Goal: Check status: Check status

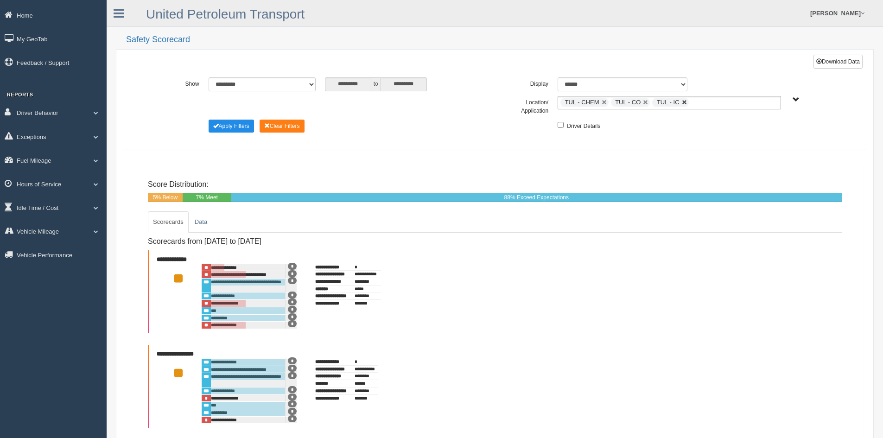
click at [683, 102] on link at bounding box center [684, 103] width 6 height 6
click at [644, 103] on link at bounding box center [646, 103] width 6 height 6
click at [604, 102] on link at bounding box center [604, 103] width 6 height 6
type input "**********"
click at [795, 97] on span "UPT Regions" at bounding box center [795, 99] width 7 height 7
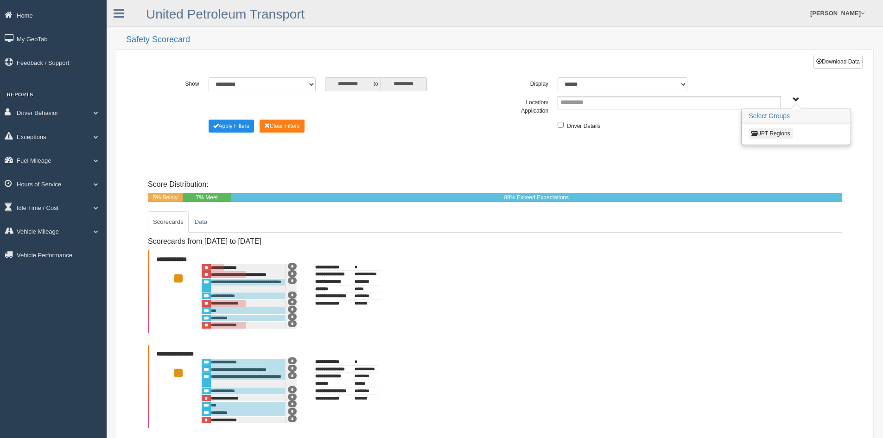
click at [768, 133] on button "UPT Regions" at bounding box center [770, 133] width 44 height 10
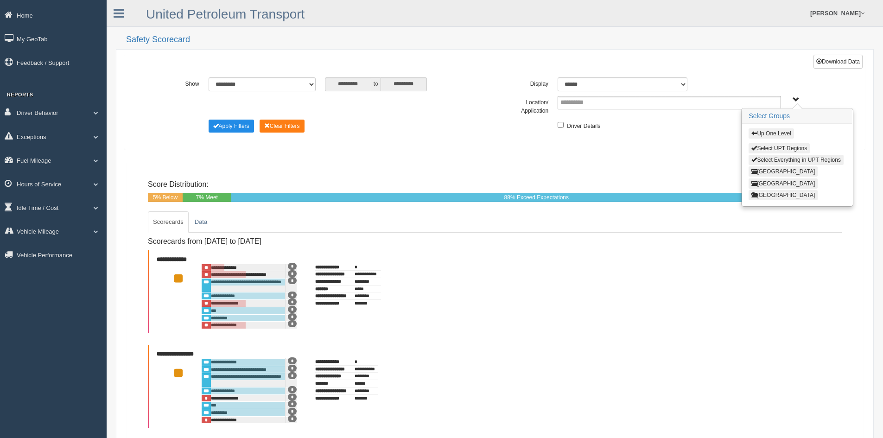
click at [763, 170] on button "North Region" at bounding box center [782, 171] width 69 height 10
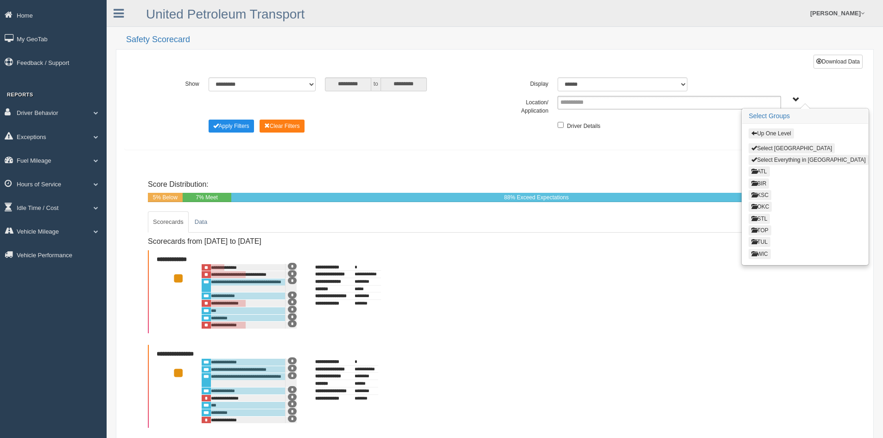
click at [761, 253] on button "WIC" at bounding box center [759, 254] width 22 height 10
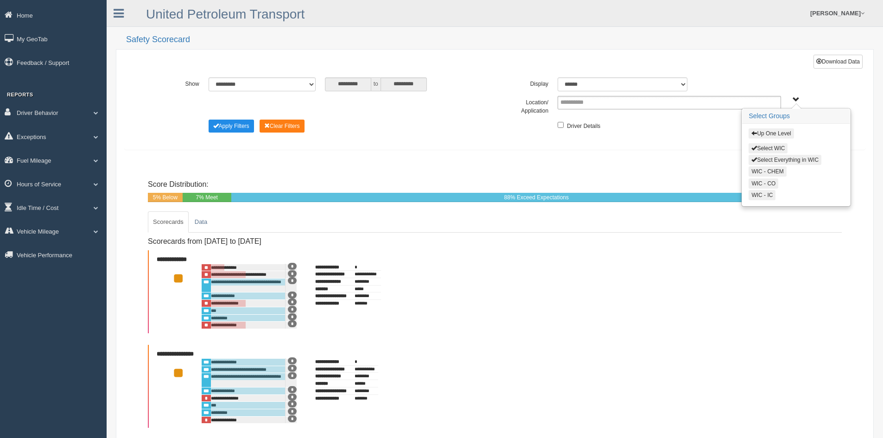
click at [780, 158] on button "Select Everything in WIC" at bounding box center [784, 160] width 73 height 10
click at [774, 132] on button "Up One Level" at bounding box center [770, 133] width 45 height 10
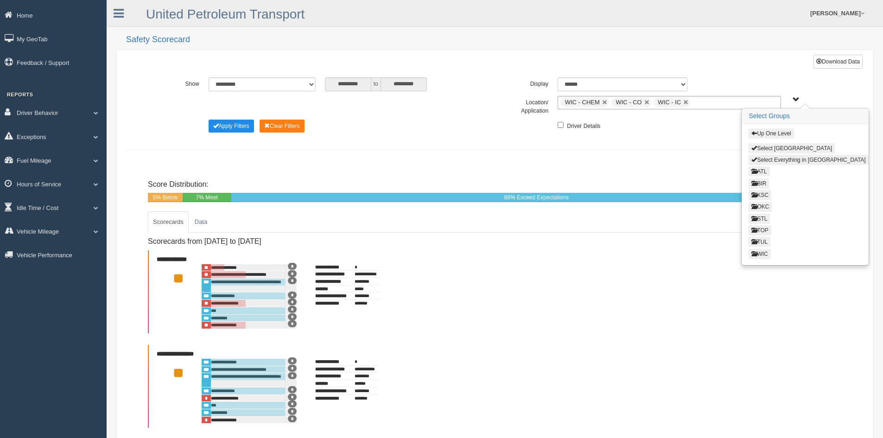
click at [760, 227] on button "TOP" at bounding box center [759, 230] width 22 height 10
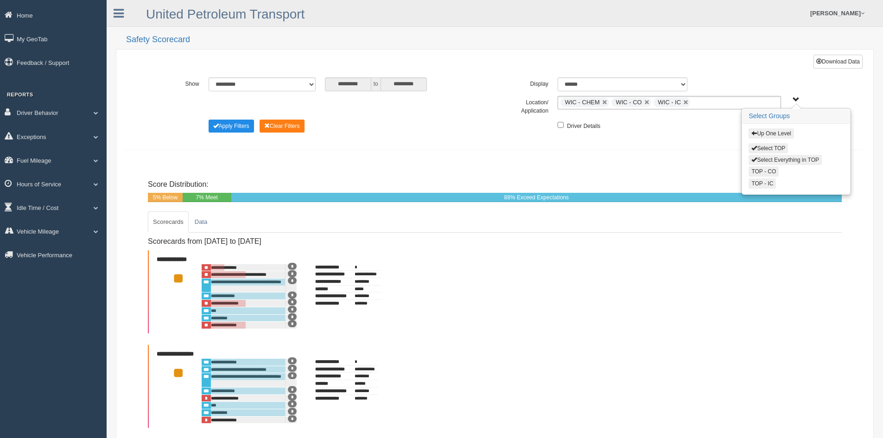
click at [773, 158] on button "Select Everything in TOP" at bounding box center [784, 160] width 73 height 10
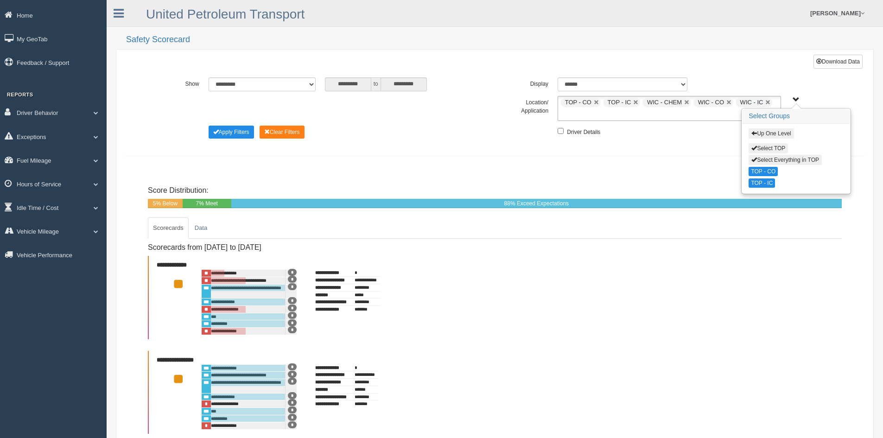
click at [778, 131] on button "Up One Level" at bounding box center [770, 133] width 45 height 10
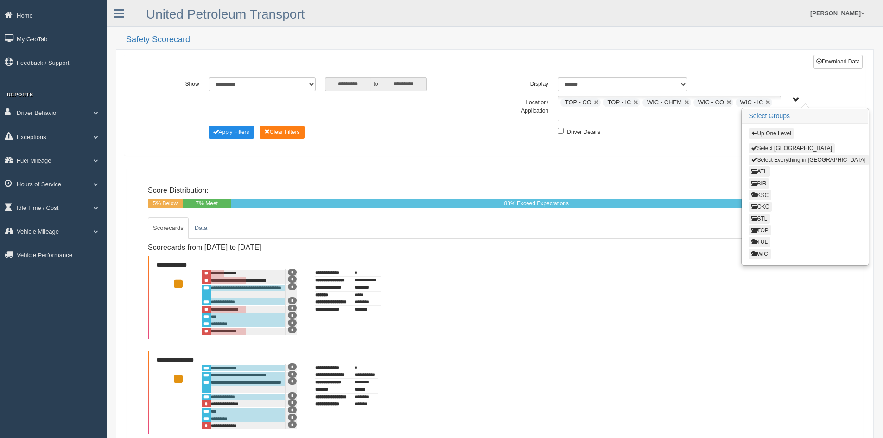
click at [764, 193] on button "KSC" at bounding box center [759, 195] width 23 height 10
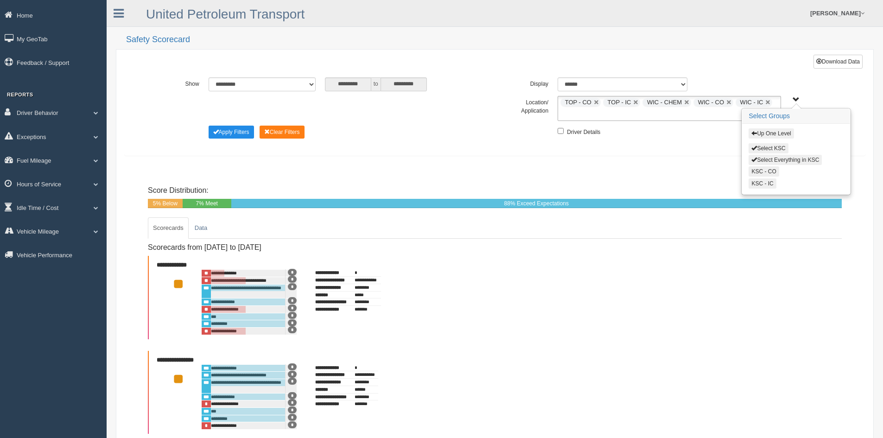
click at [779, 159] on button "Select Everything in KSC" at bounding box center [784, 160] width 73 height 10
click at [226, 132] on button "Apply Filters" at bounding box center [230, 132] width 45 height 13
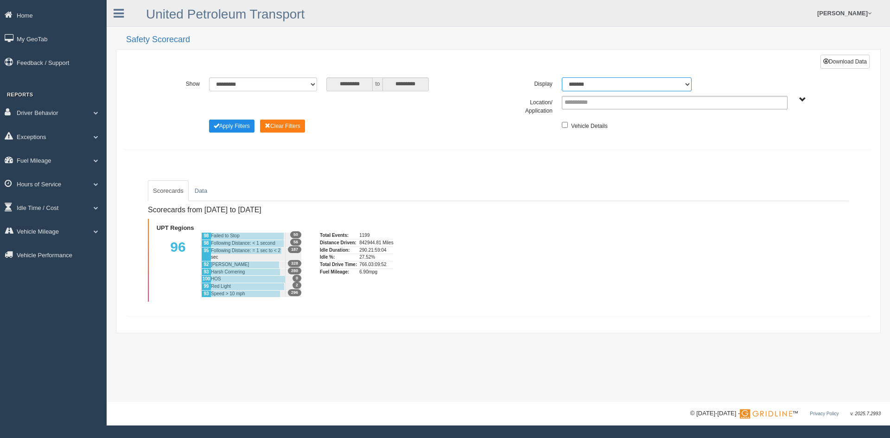
click at [687, 84] on select "******* ******" at bounding box center [627, 84] width 130 height 14
select select "**"
click at [562, 77] on select "******* ******" at bounding box center [627, 84] width 130 height 14
click at [802, 100] on span "UPT Regions" at bounding box center [802, 99] width 7 height 7
click at [770, 130] on button "UPT Regions" at bounding box center [770, 133] width 44 height 10
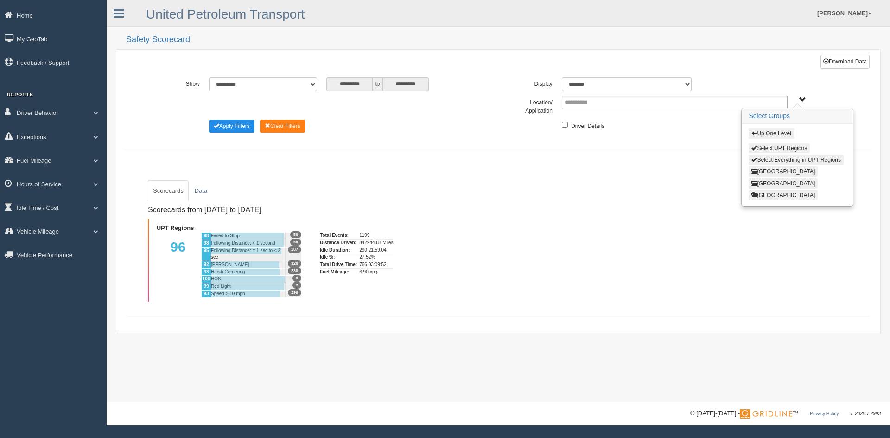
click at [758, 170] on button "[GEOGRAPHIC_DATA]" at bounding box center [782, 171] width 69 height 10
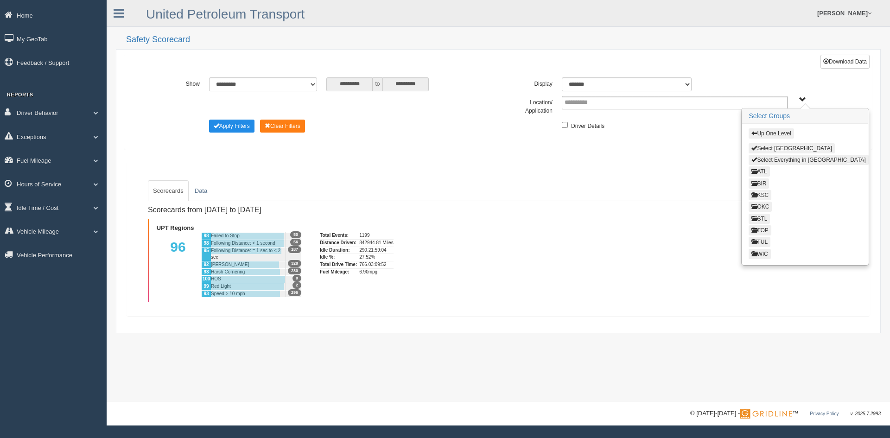
click at [763, 193] on button "KSC" at bounding box center [759, 195] width 23 height 10
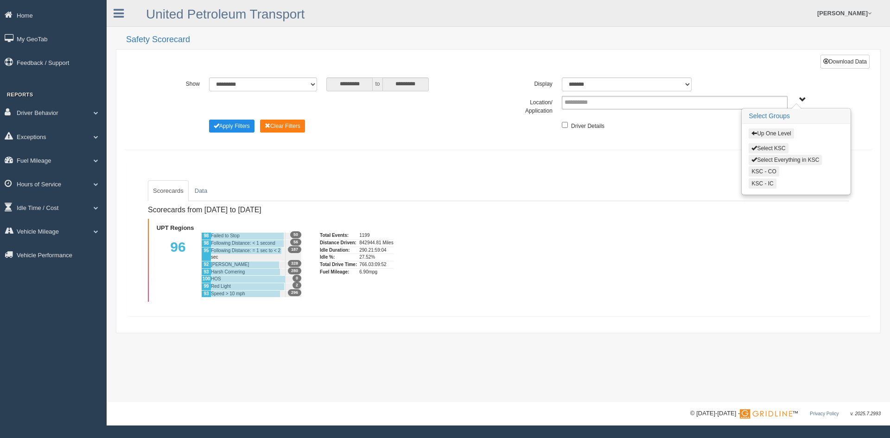
click at [782, 159] on button "Select Everything in KSC" at bounding box center [784, 160] width 73 height 10
click at [769, 131] on button "Up One Level" at bounding box center [770, 133] width 45 height 10
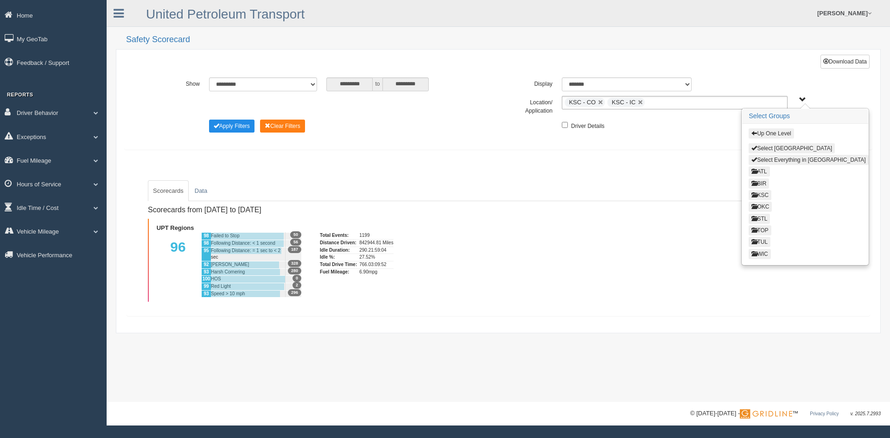
click at [764, 228] on button "TOP" at bounding box center [759, 230] width 22 height 10
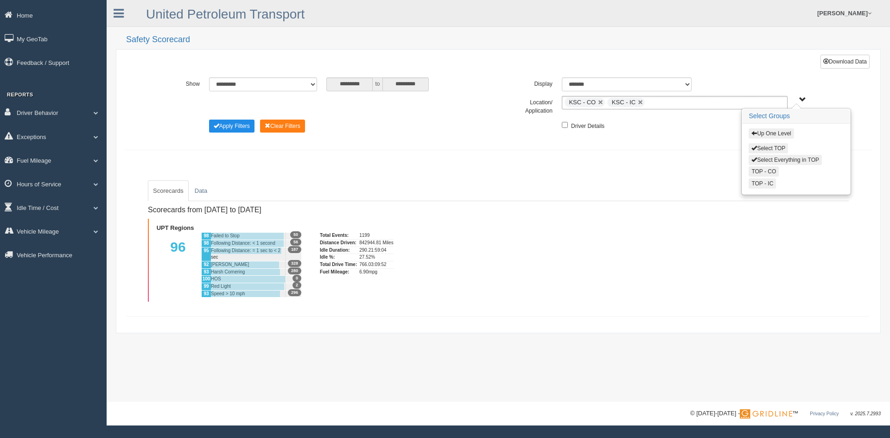
click at [777, 159] on button "Select Everything in TOP" at bounding box center [784, 160] width 73 height 10
click at [775, 131] on button "Up One Level" at bounding box center [770, 133] width 45 height 10
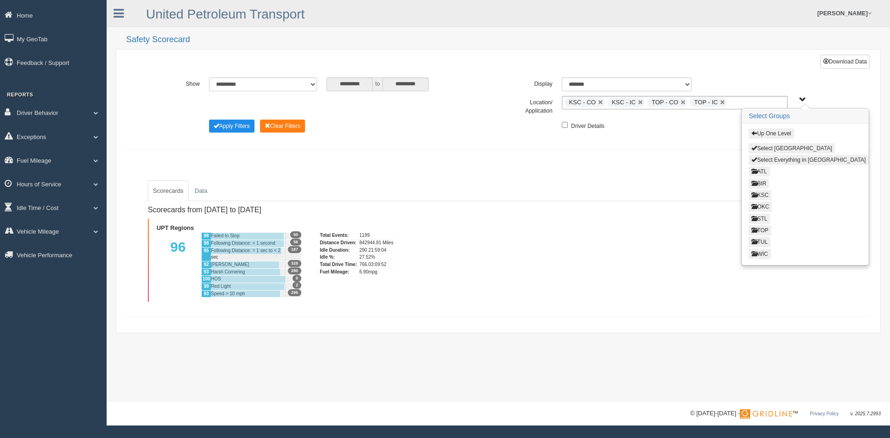
click at [762, 252] on button "WIC" at bounding box center [759, 254] width 22 height 10
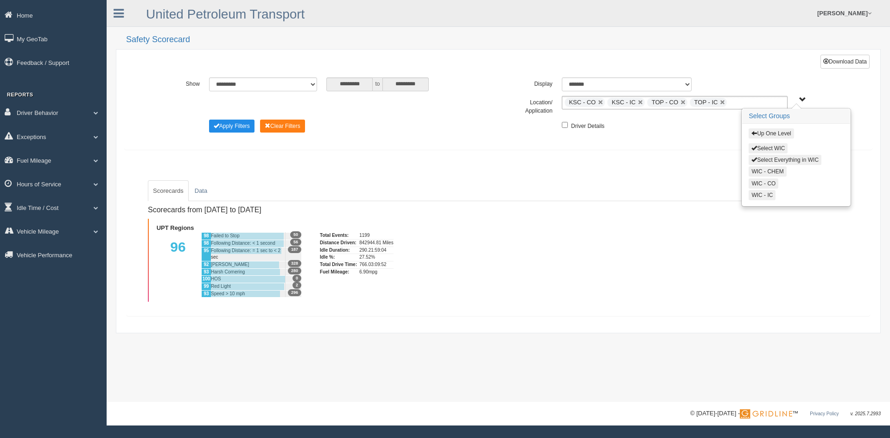
click at [776, 158] on button "Select Everything in WIC" at bounding box center [784, 160] width 73 height 10
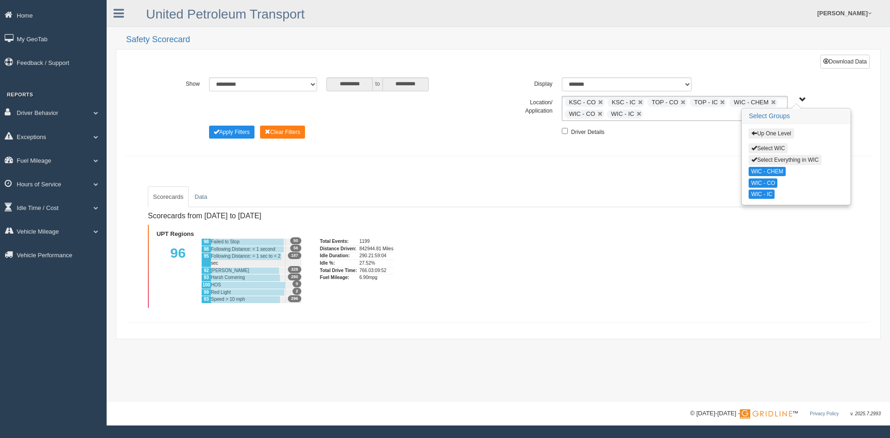
click at [663, 169] on div "Scorecards Data Scorecards from 9/28/2025 to 10/4/2025 UPT Regions 96 98 Failed…" at bounding box center [497, 244] width 743 height 155
click at [231, 131] on button "Apply Filters" at bounding box center [231, 132] width 45 height 13
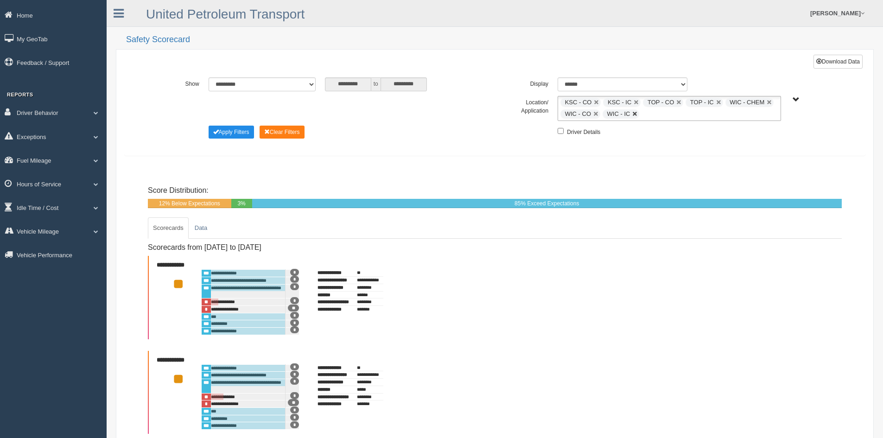
click at [633, 113] on link at bounding box center [635, 114] width 6 height 6
click at [594, 113] on link at bounding box center [596, 114] width 6 height 6
click at [595, 102] on link at bounding box center [596, 103] width 6 height 6
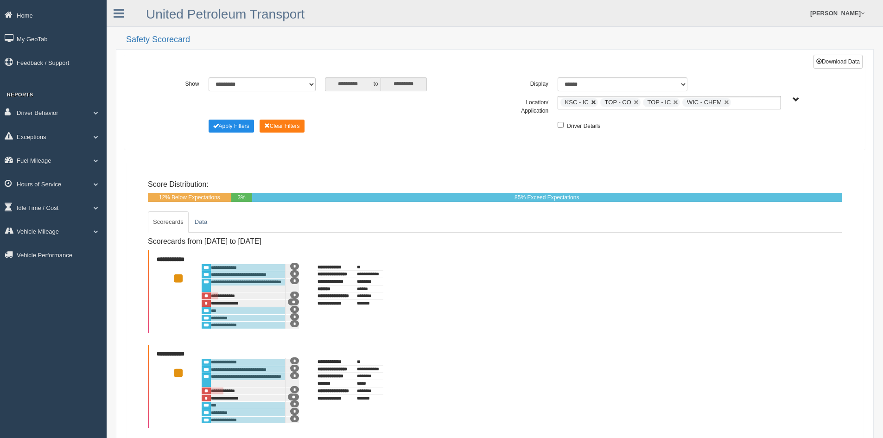
click at [593, 101] on link at bounding box center [594, 103] width 6 height 6
click at [593, 101] on link at bounding box center [596, 103] width 6 height 6
click at [593, 101] on link at bounding box center [593, 103] width 6 height 6
click at [602, 102] on link at bounding box center [605, 103] width 6 height 6
type input "**********"
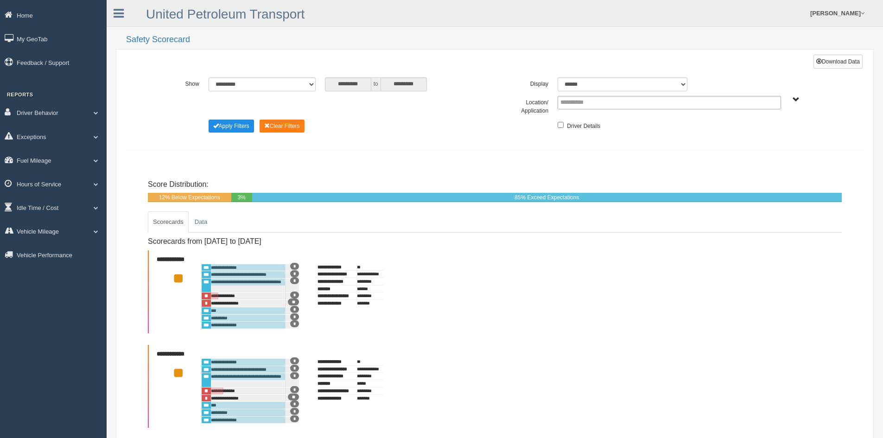
click at [795, 100] on span "UPT Regions" at bounding box center [795, 99] width 7 height 7
click at [757, 129] on button "UPT Regions" at bounding box center [770, 133] width 44 height 10
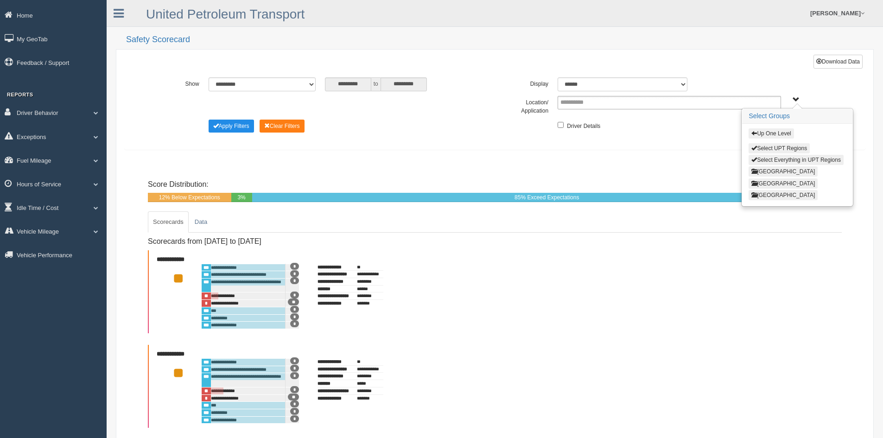
click at [763, 170] on button "[GEOGRAPHIC_DATA]" at bounding box center [782, 171] width 69 height 10
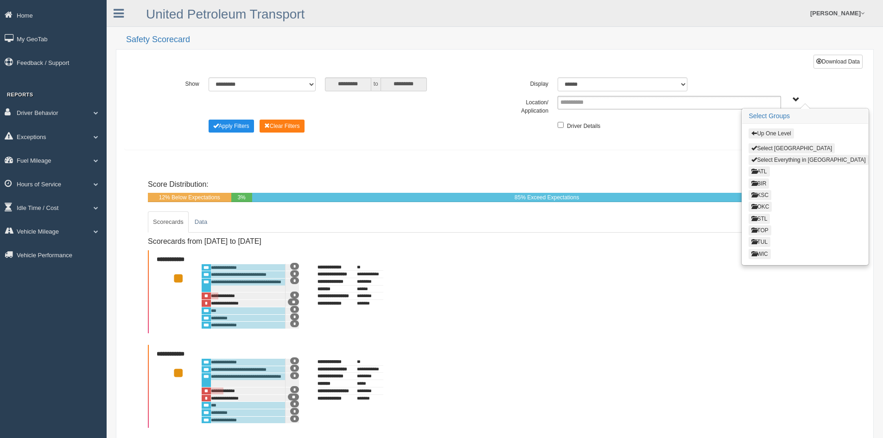
click at [752, 132] on span "button" at bounding box center [754, 133] width 6 height 6
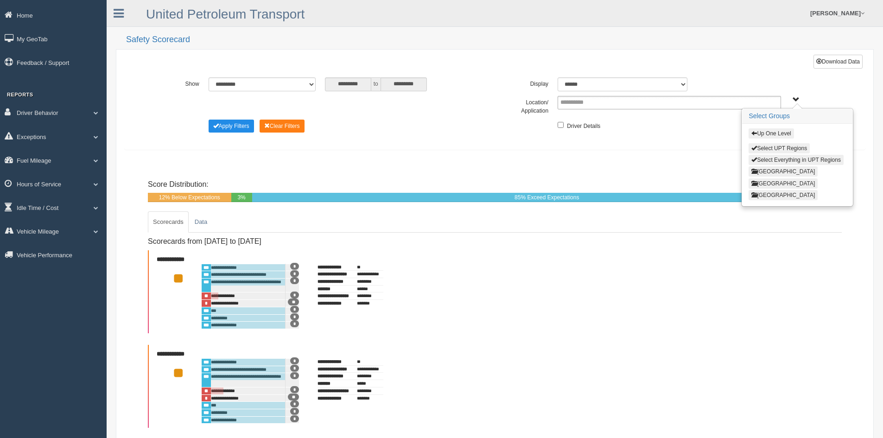
click at [767, 181] on button "[GEOGRAPHIC_DATA]" at bounding box center [782, 183] width 69 height 10
click at [754, 133] on span "button" at bounding box center [754, 133] width 6 height 6
click at [764, 194] on button "[GEOGRAPHIC_DATA]" at bounding box center [782, 195] width 69 height 10
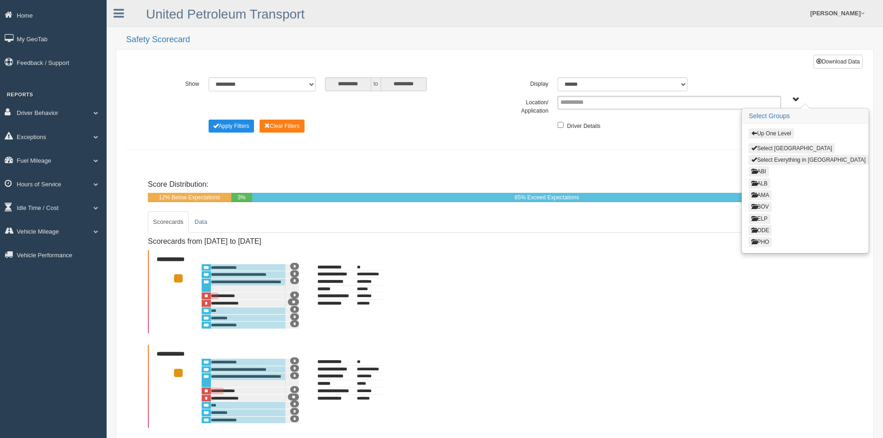
click at [755, 131] on span "button" at bounding box center [754, 133] width 6 height 6
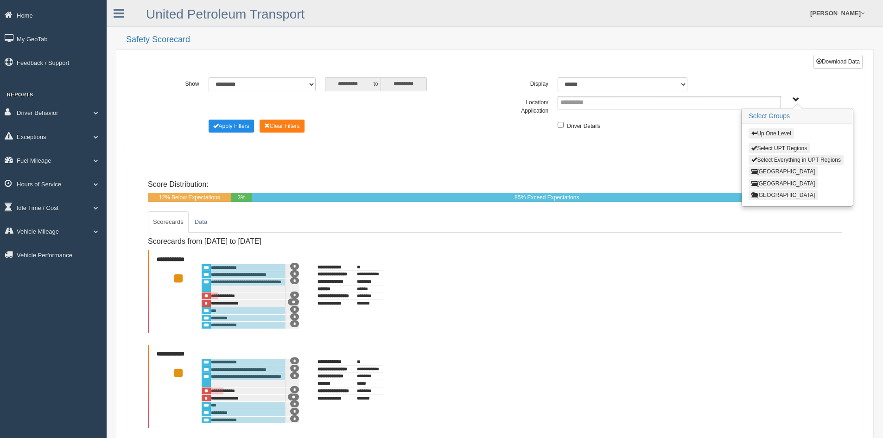
click at [763, 171] on button "[GEOGRAPHIC_DATA]" at bounding box center [782, 171] width 69 height 10
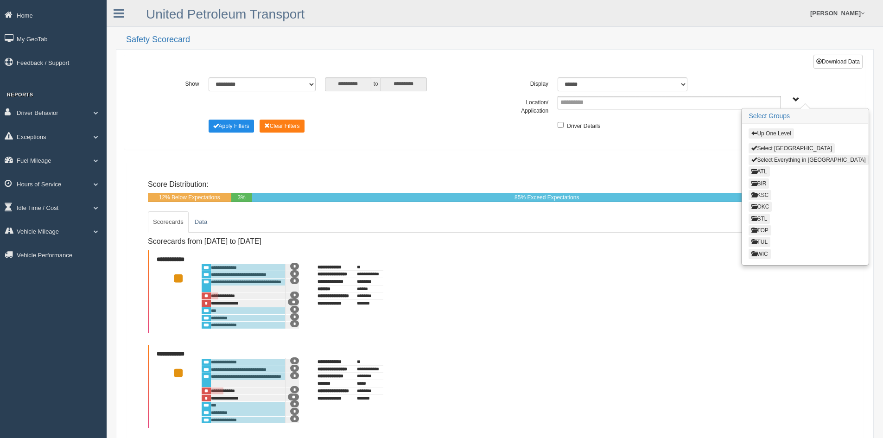
click at [753, 132] on span "button" at bounding box center [754, 133] width 6 height 6
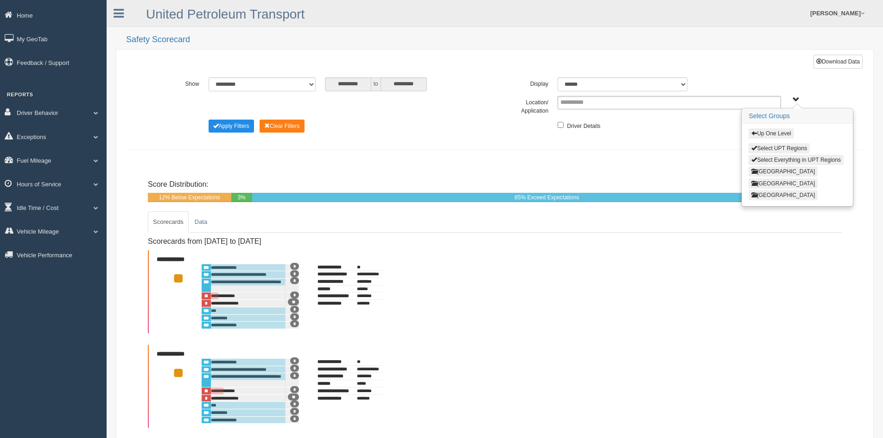
click at [753, 132] on span "button" at bounding box center [754, 133] width 6 height 6
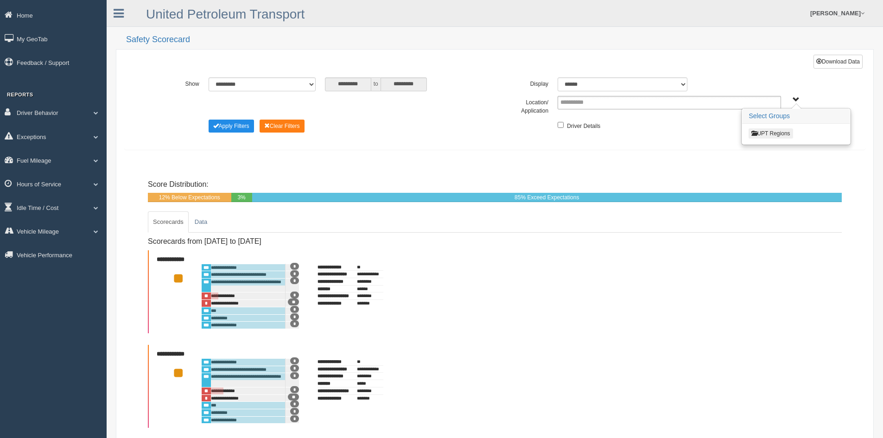
click at [795, 99] on span "UPT Regions" at bounding box center [795, 99] width 7 height 7
click at [765, 134] on button "UPT Regions" at bounding box center [770, 133] width 44 height 10
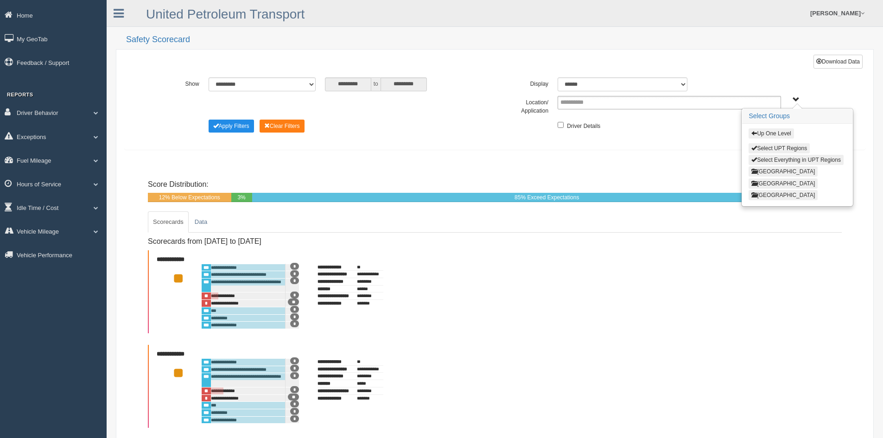
click at [765, 170] on button "[GEOGRAPHIC_DATA]" at bounding box center [782, 171] width 69 height 10
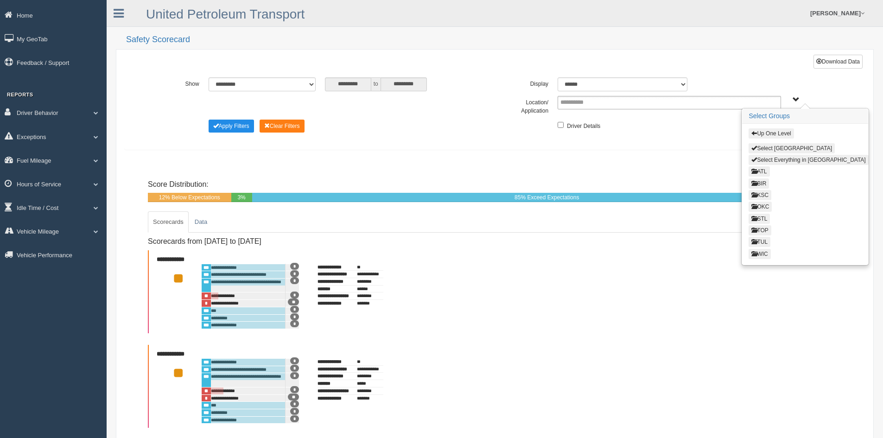
click at [762, 252] on button "WIC" at bounding box center [759, 254] width 22 height 10
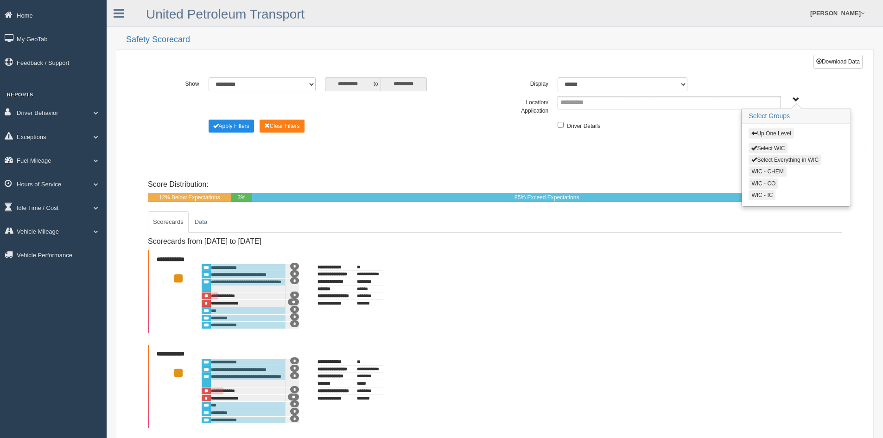
click at [783, 158] on button "Select Everything in WIC" at bounding box center [784, 160] width 73 height 10
click at [232, 124] on button "Apply Filters" at bounding box center [230, 126] width 45 height 13
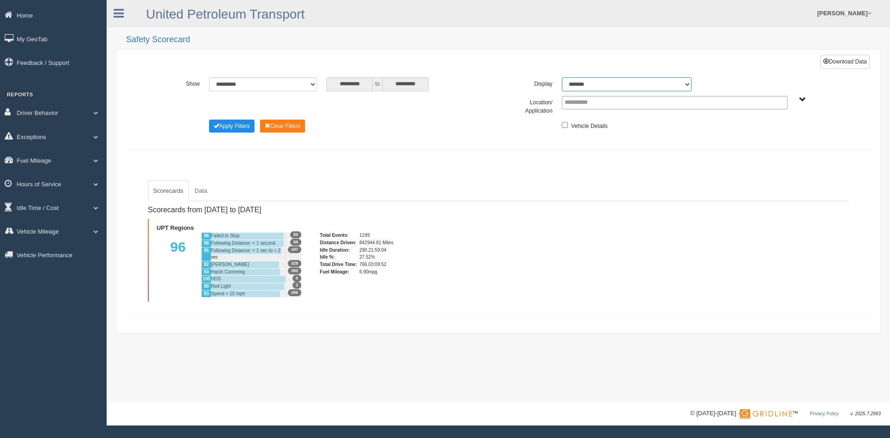
click at [687, 83] on select "******* ******" at bounding box center [627, 84] width 130 height 14
select select "**"
click at [562, 77] on select "******* ******" at bounding box center [627, 84] width 130 height 14
click at [803, 99] on span "UPT Regions" at bounding box center [802, 99] width 7 height 7
click at [765, 133] on button "UPT Regions" at bounding box center [770, 133] width 44 height 10
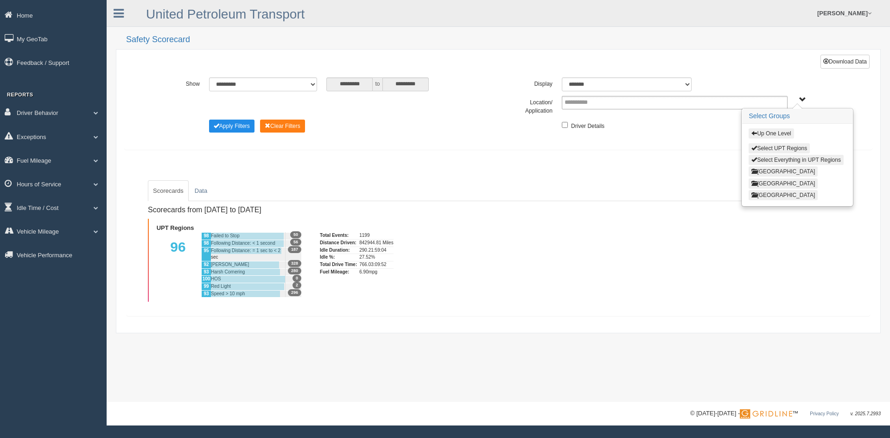
click at [767, 169] on button "[GEOGRAPHIC_DATA]" at bounding box center [782, 171] width 69 height 10
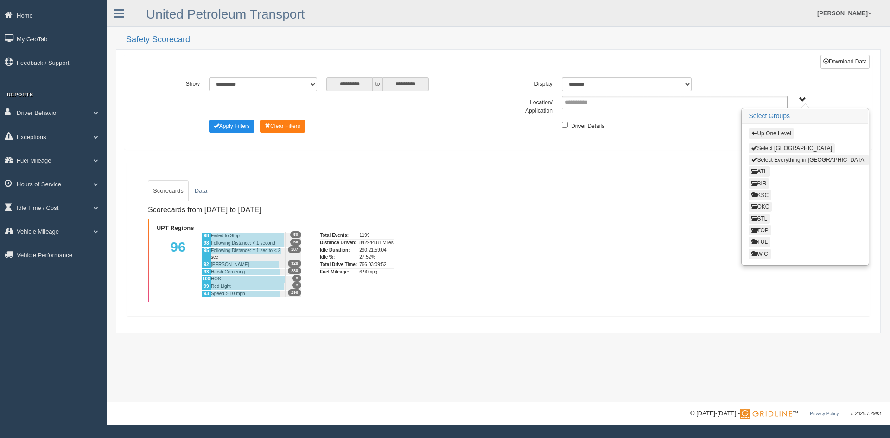
click at [757, 253] on span "button" at bounding box center [754, 254] width 6 height 6
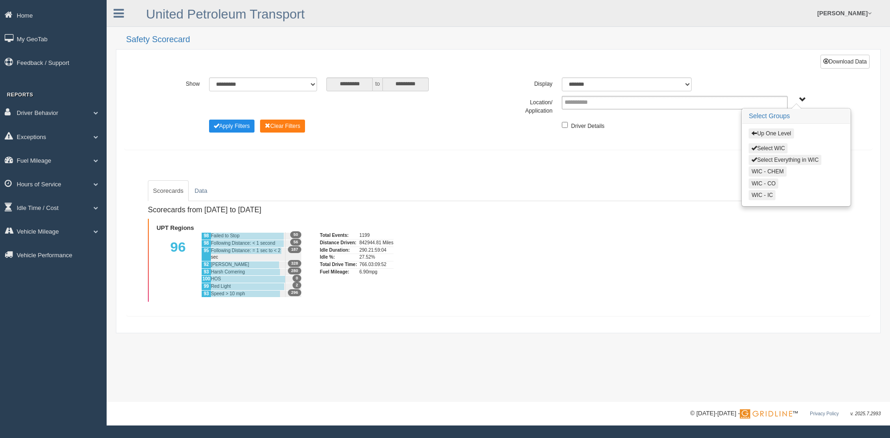
click at [789, 160] on button "Select Everything in WIC" at bounding box center [784, 160] width 73 height 10
click at [225, 127] on button "Apply Filters" at bounding box center [231, 126] width 45 height 13
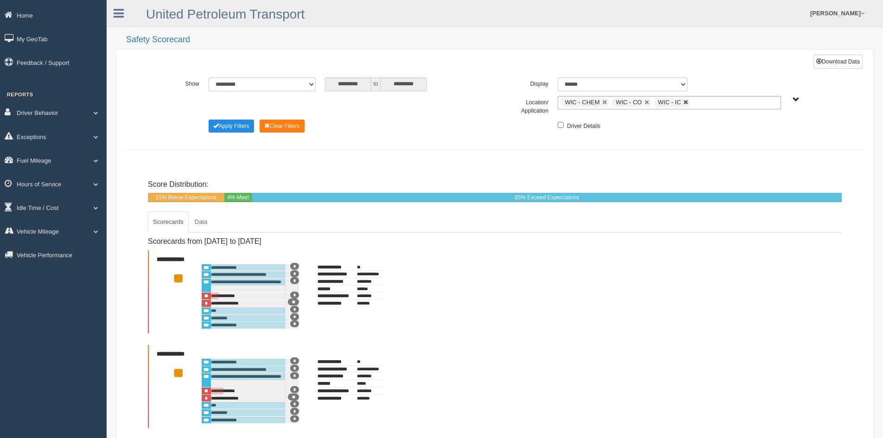
click at [687, 102] on link at bounding box center [686, 103] width 6 height 6
click at [646, 102] on link at bounding box center [647, 103] width 6 height 6
click at [603, 101] on link at bounding box center [605, 103] width 6 height 6
type input "**********"
click at [795, 99] on span "UPT Regions" at bounding box center [795, 99] width 7 height 7
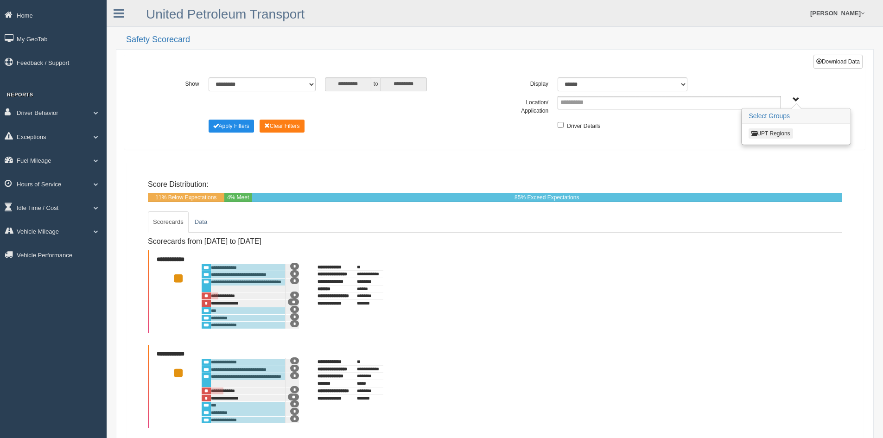
click at [766, 132] on button "UPT Regions" at bounding box center [770, 133] width 44 height 10
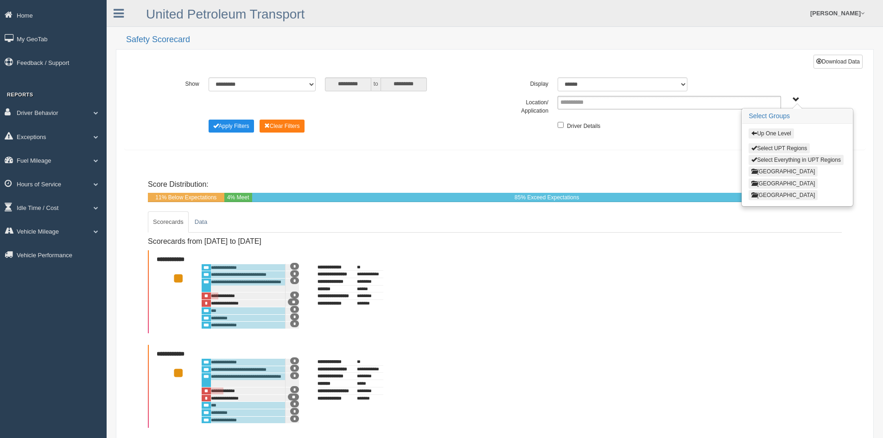
click at [760, 169] on button "North Region" at bounding box center [782, 171] width 69 height 10
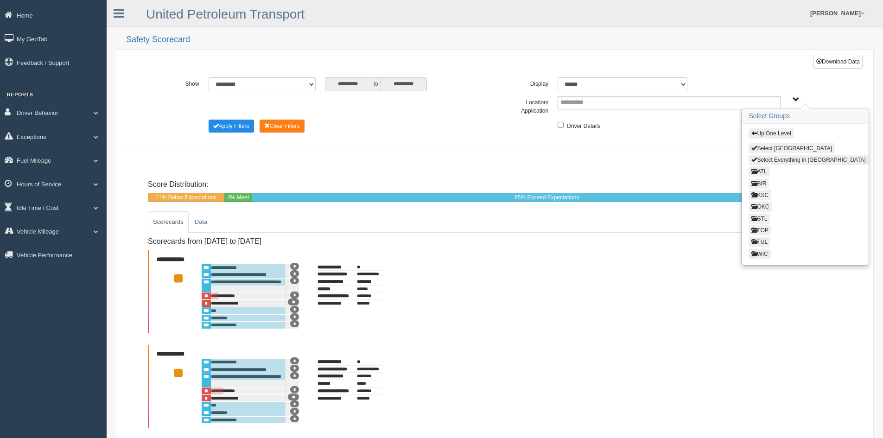
click at [760, 170] on button "ATL" at bounding box center [758, 171] width 21 height 10
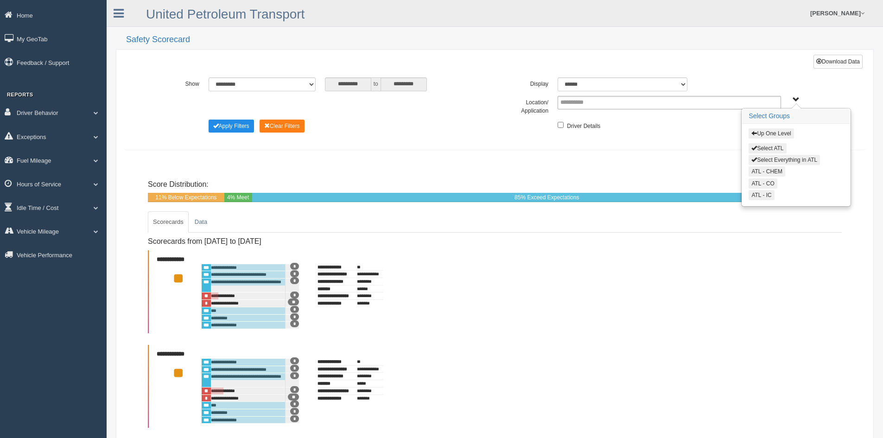
click at [766, 158] on button "Select Everything in ATL" at bounding box center [783, 160] width 71 height 10
click at [236, 126] on button "Apply Filters" at bounding box center [230, 126] width 45 height 13
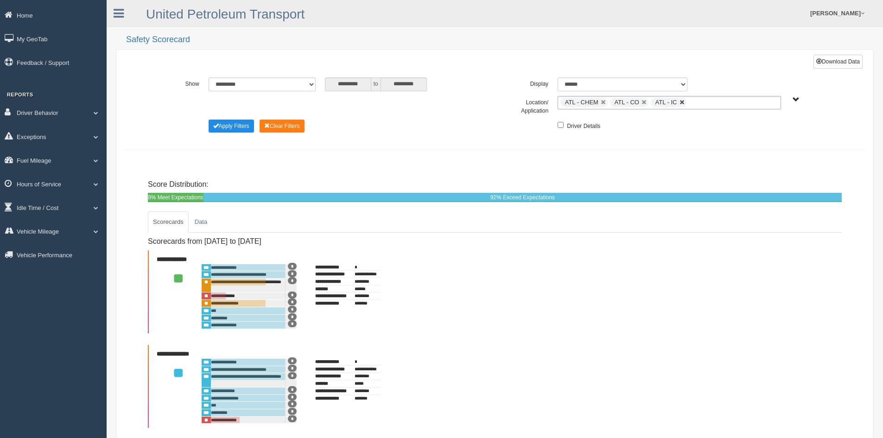
click at [682, 102] on link at bounding box center [682, 103] width 6 height 6
click at [643, 103] on link at bounding box center [644, 103] width 6 height 6
click at [602, 102] on link at bounding box center [603, 103] width 6 height 6
type input "**********"
click at [795, 98] on span "UPT Regions" at bounding box center [795, 99] width 7 height 7
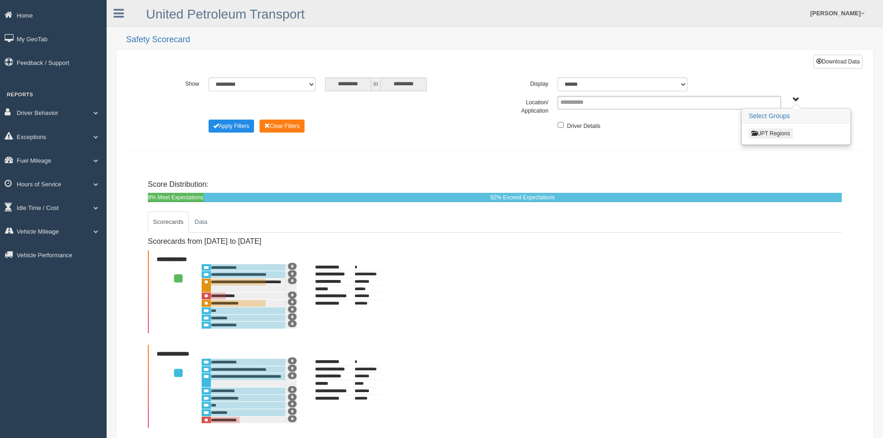
click at [764, 133] on button "UPT Regions" at bounding box center [770, 133] width 44 height 10
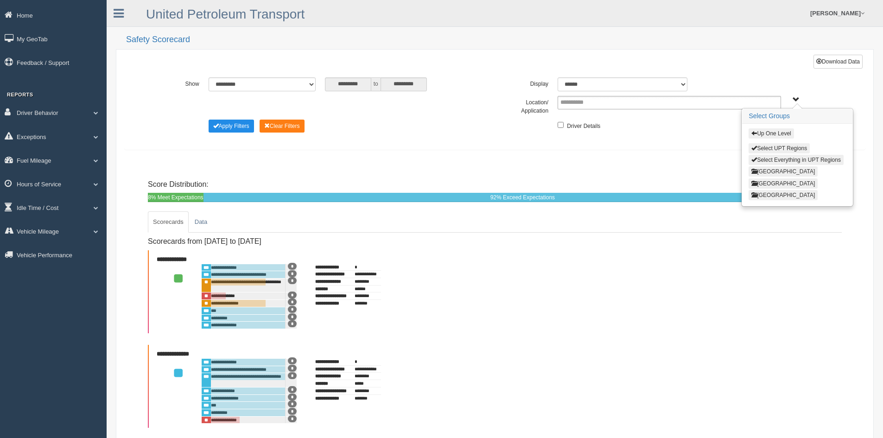
click at [757, 169] on span "button" at bounding box center [754, 171] width 6 height 6
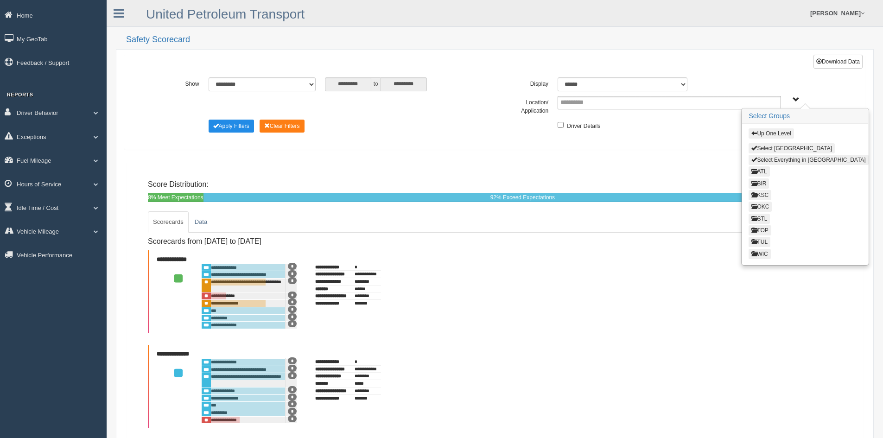
click at [763, 205] on button "OKC" at bounding box center [759, 207] width 23 height 10
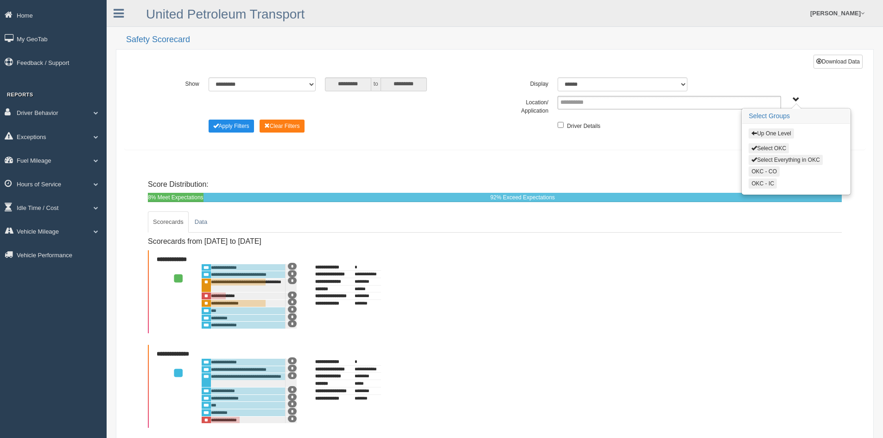
click at [773, 158] on button "Select Everything in OKC" at bounding box center [785, 160] width 74 height 10
click at [231, 126] on button "Apply Filters" at bounding box center [230, 126] width 45 height 13
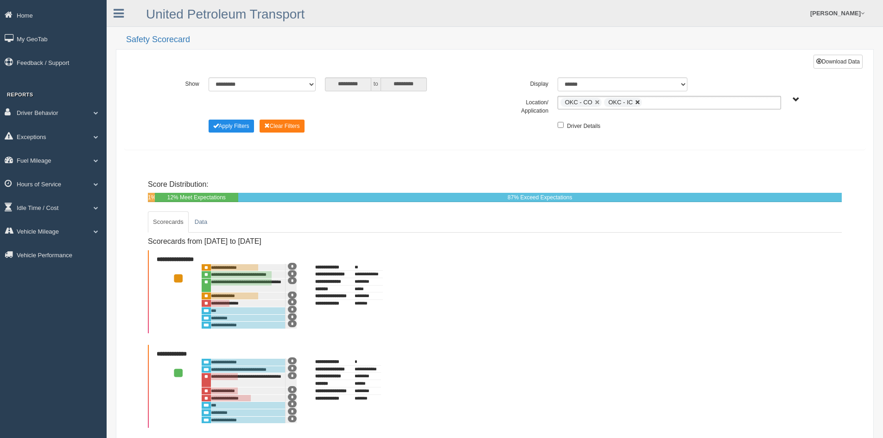
click at [636, 102] on link at bounding box center [638, 103] width 6 height 6
click at [597, 101] on link at bounding box center [597, 103] width 6 height 6
type input "**********"
click at [795, 100] on span "UPT Regions" at bounding box center [795, 99] width 7 height 7
click at [757, 131] on span "button" at bounding box center [754, 133] width 6 height 6
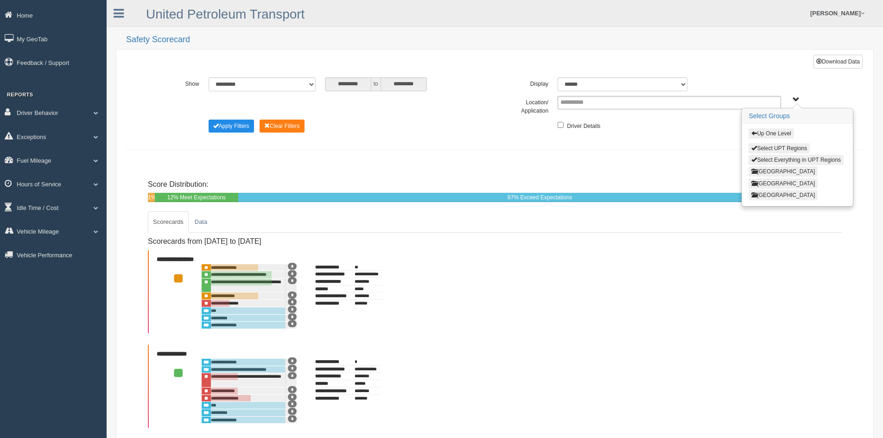
click at [760, 171] on button "[GEOGRAPHIC_DATA]" at bounding box center [782, 171] width 69 height 10
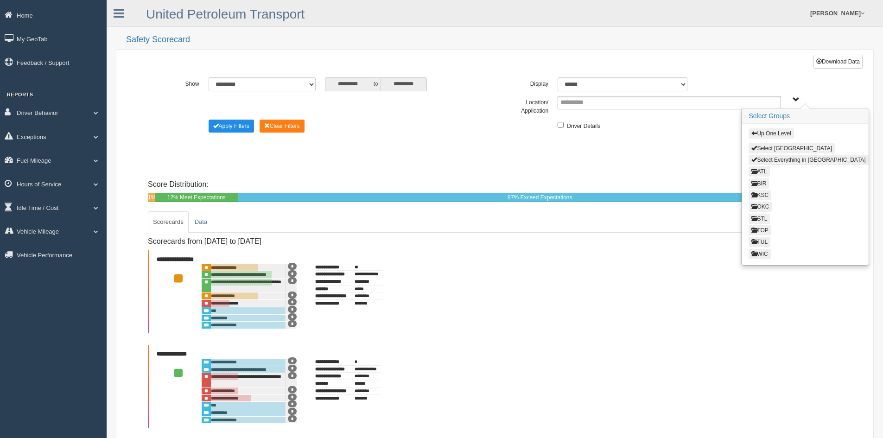
click at [761, 171] on button "ATL" at bounding box center [758, 171] width 21 height 10
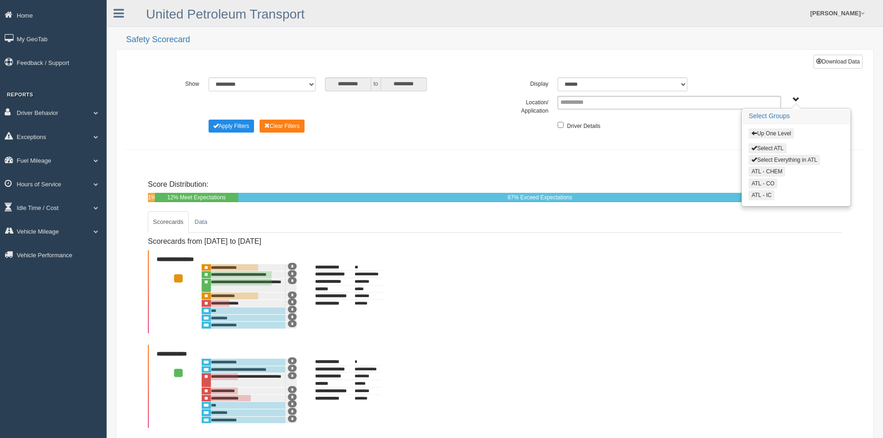
click at [770, 157] on button "Select Everything in ATL" at bounding box center [783, 160] width 71 height 10
click at [231, 123] on button "Apply Filters" at bounding box center [230, 126] width 45 height 13
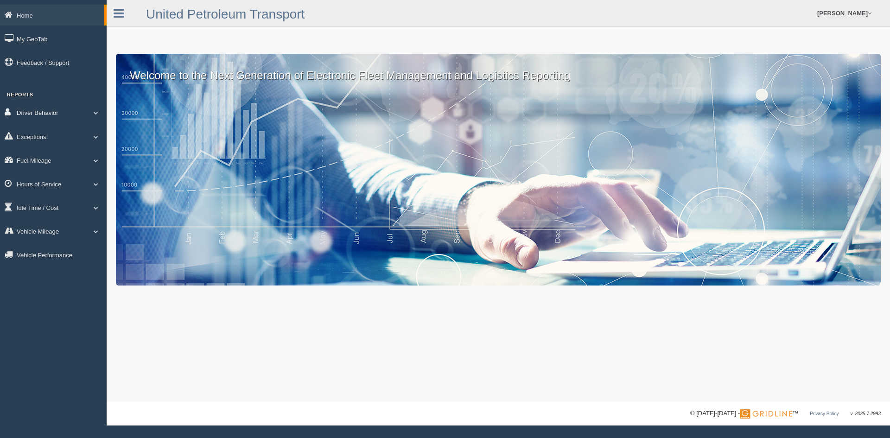
click at [26, 110] on link "Driver Behavior" at bounding box center [53, 112] width 107 height 21
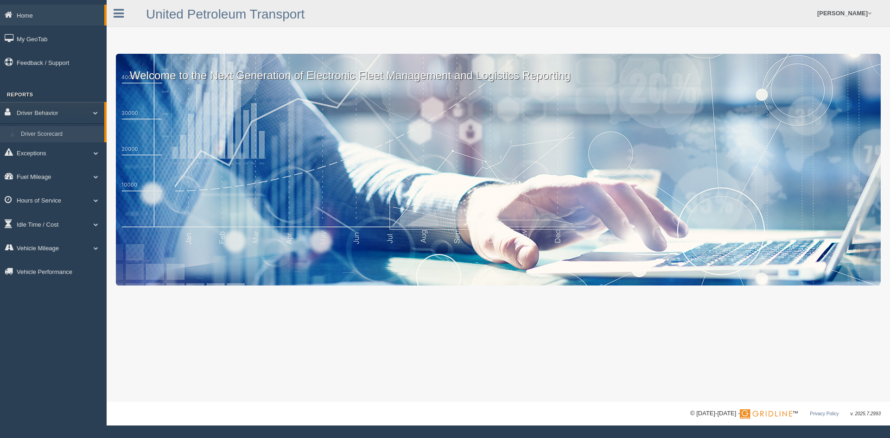
click at [34, 134] on link "Driver Scorecard" at bounding box center [61, 134] width 88 height 17
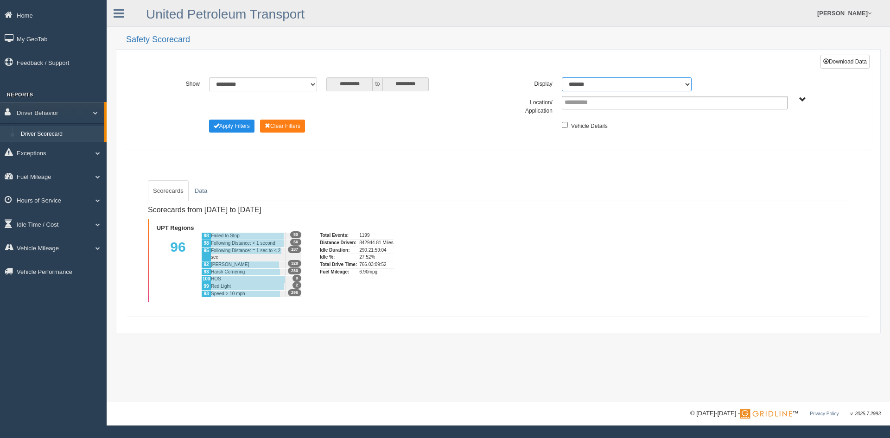
click at [685, 83] on select "******* ******" at bounding box center [627, 84] width 130 height 14
select select "**"
click at [562, 77] on select "******* ******" at bounding box center [627, 84] width 130 height 14
click at [802, 99] on span "UPT Regions" at bounding box center [802, 99] width 7 height 7
click at [764, 129] on button "UPT Regions" at bounding box center [770, 133] width 44 height 10
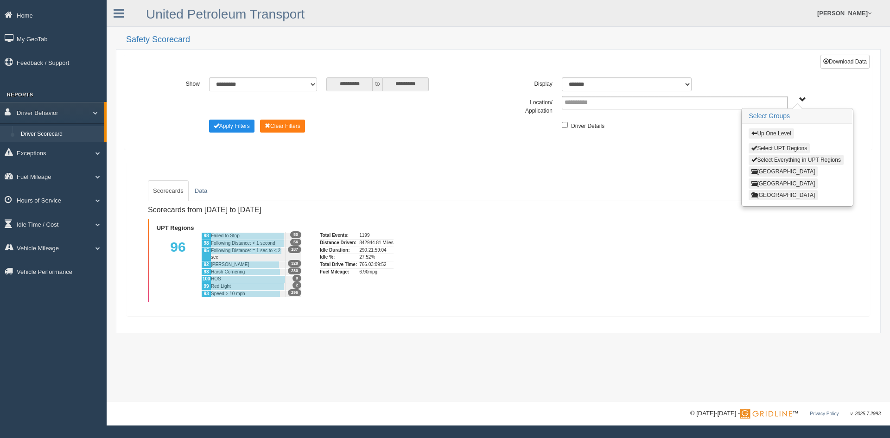
click at [763, 168] on button "[GEOGRAPHIC_DATA]" at bounding box center [782, 171] width 69 height 10
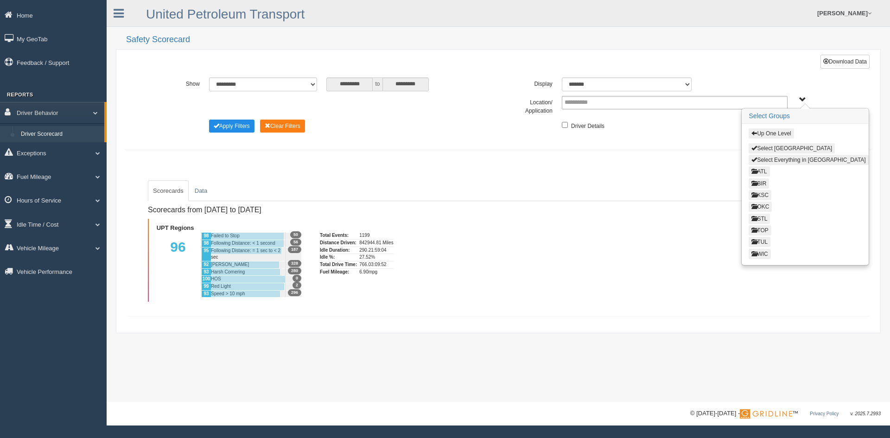
click at [763, 171] on button "ATL" at bounding box center [758, 171] width 21 height 10
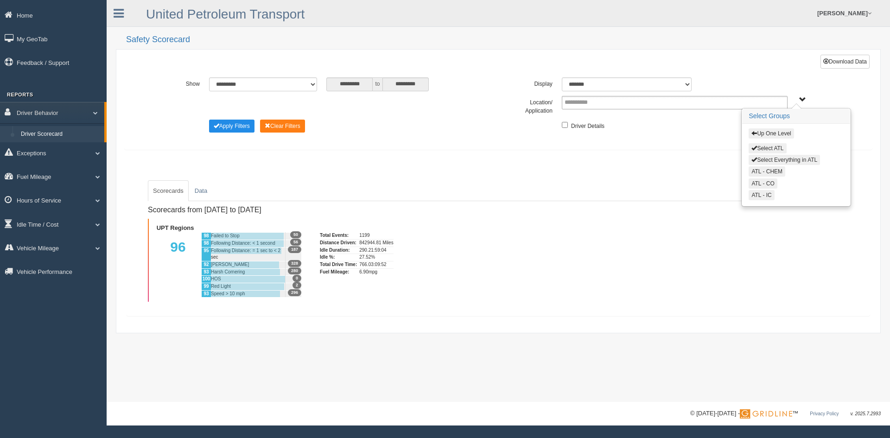
click at [794, 158] on button "Select Everything in ATL" at bounding box center [783, 160] width 71 height 10
click at [228, 124] on button "Apply Filters" at bounding box center [231, 126] width 45 height 13
